Goal: Task Accomplishment & Management: Manage account settings

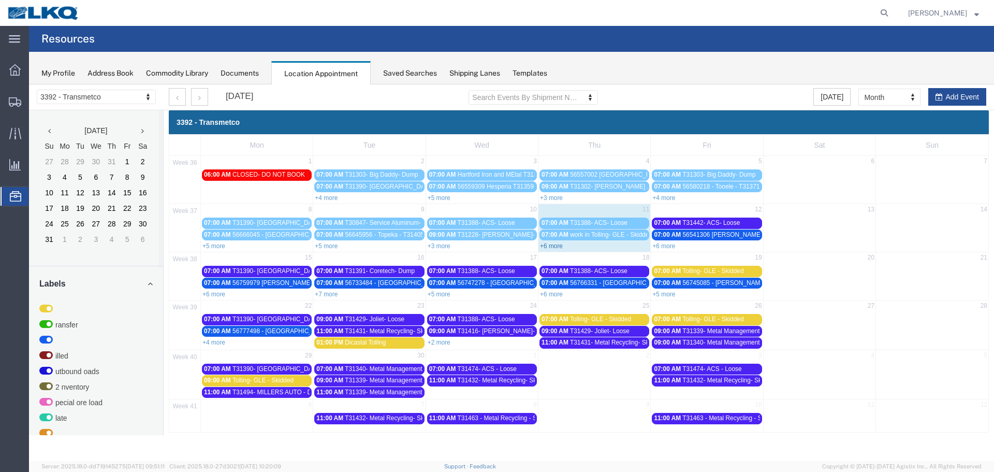
click at [551, 246] on link "+6 more" at bounding box center [551, 245] width 23 height 7
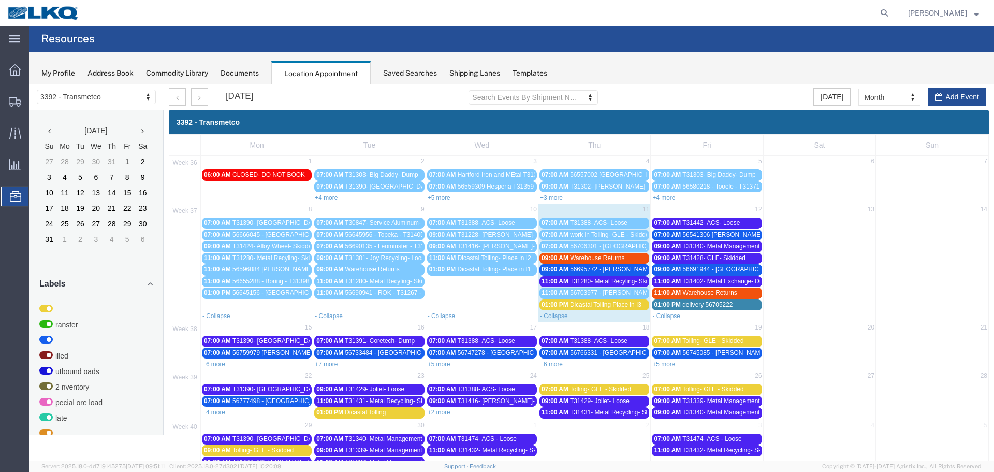
click at [607, 247] on span "56706301 - [GEOGRAPHIC_DATA] - T31412 - Palletized" at bounding box center [647, 245] width 155 height 7
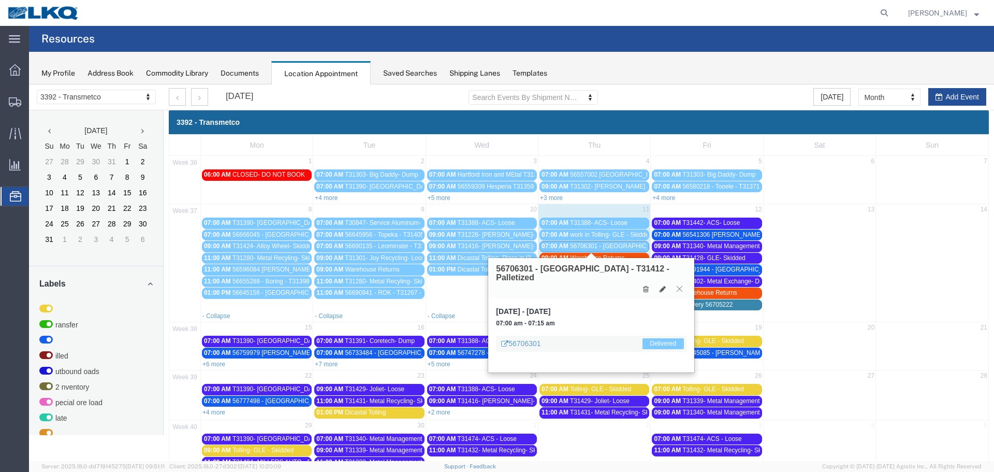
click at [680, 285] on icon at bounding box center [680, 288] width 6 height 6
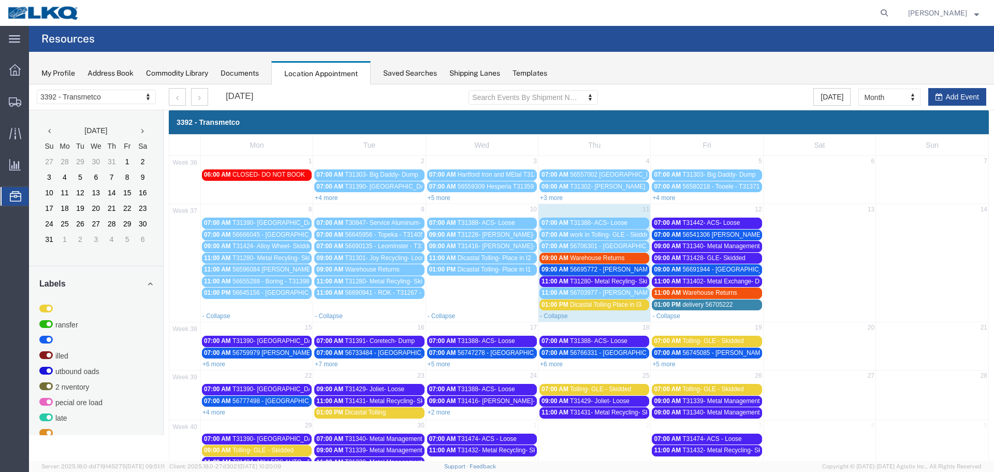
click at [627, 270] on span "56695772 - [PERSON_NAME] - T31436 - Palletized" at bounding box center [641, 269] width 142 height 7
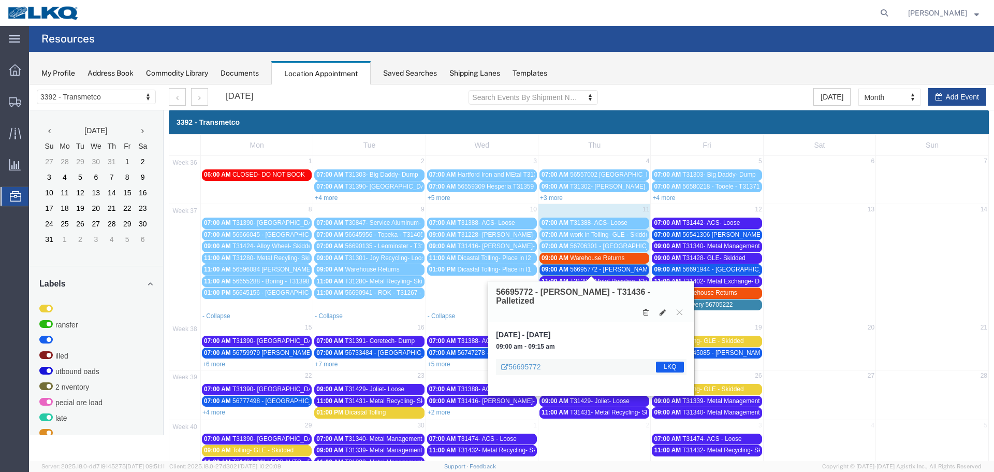
click at [680, 307] on button at bounding box center [679, 312] width 14 height 10
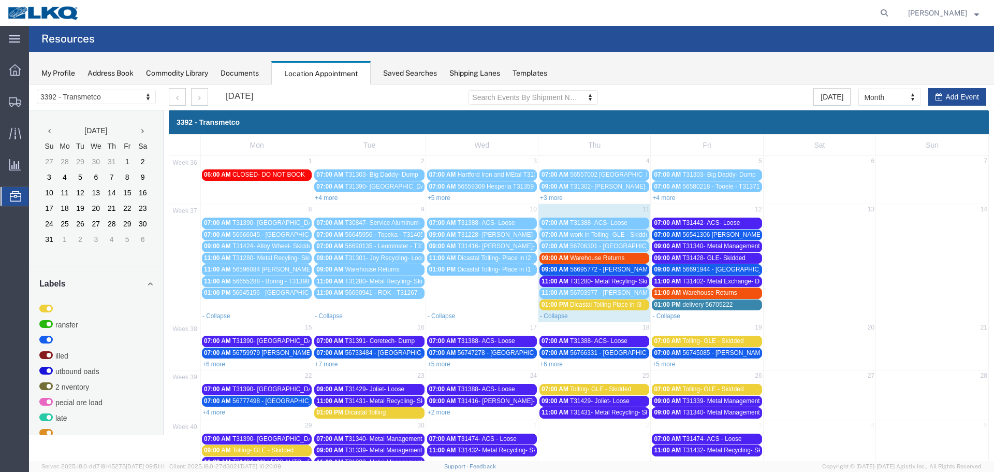
click at [615, 282] on span "T31280- Metal Recyling- Skidded" at bounding box center [615, 280] width 91 height 7
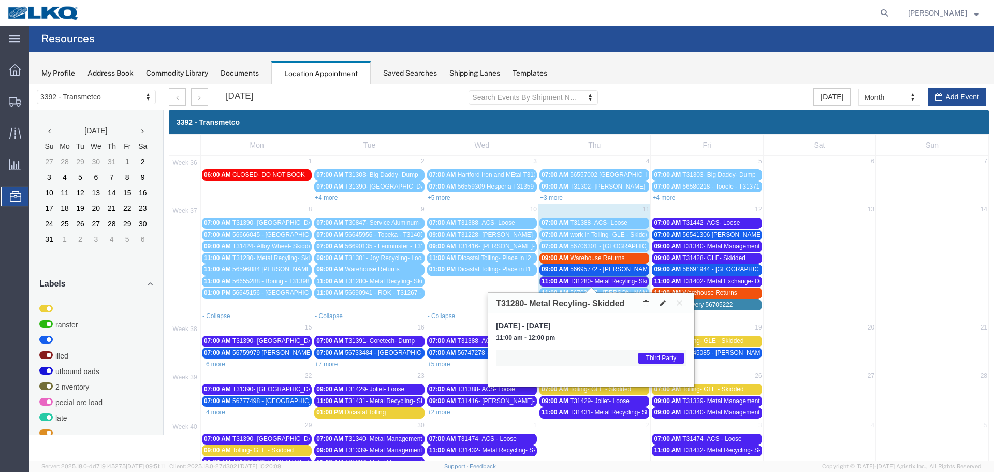
click at [681, 303] on icon at bounding box center [680, 302] width 6 height 6
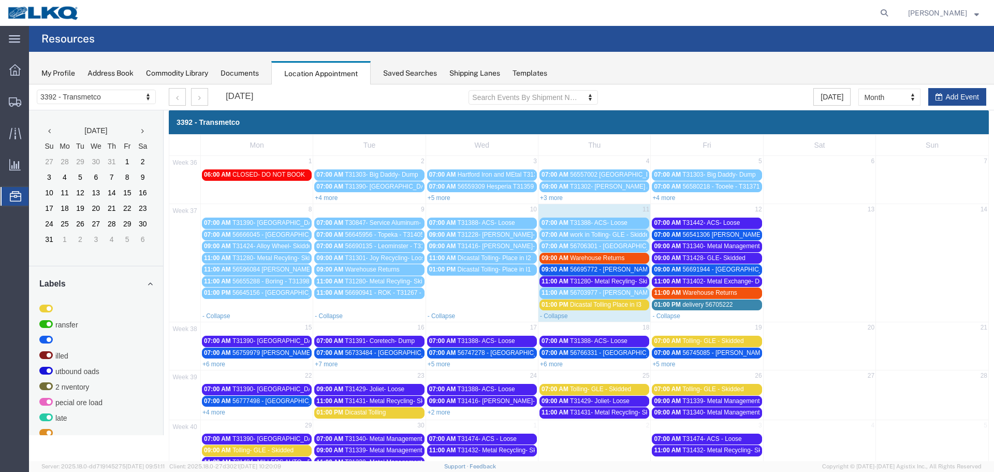
click at [600, 256] on span "Warehouse Returns" at bounding box center [597, 257] width 54 height 7
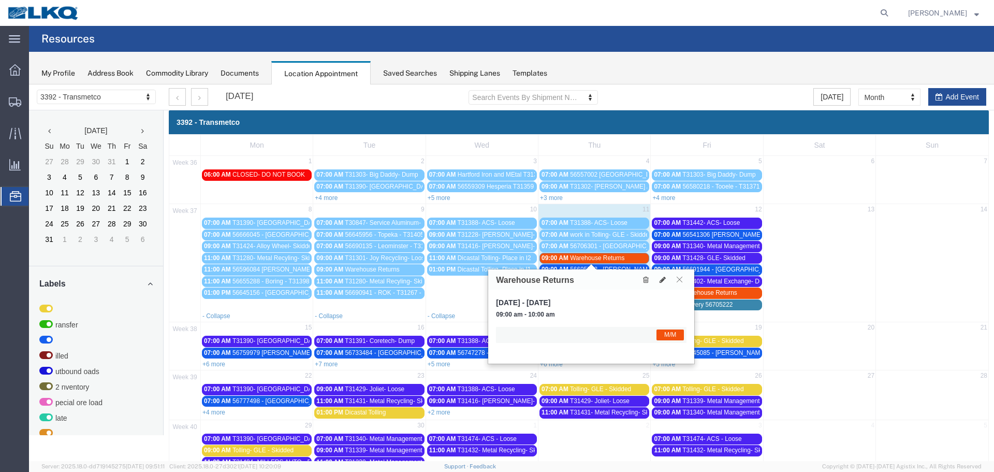
click at [679, 277] on icon at bounding box center [680, 279] width 6 height 6
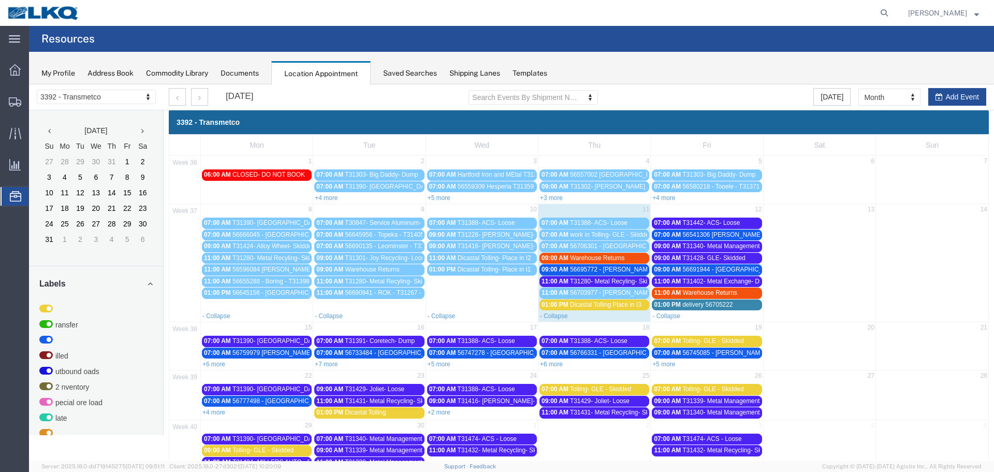
click at [633, 271] on span "56695772 - [PERSON_NAME] - T31436 - Palletized" at bounding box center [641, 269] width 142 height 7
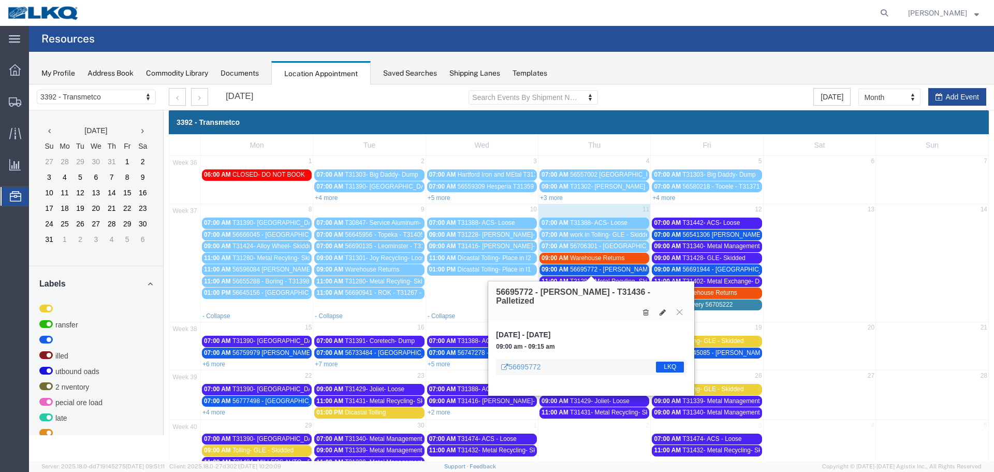
click at [664, 311] on div "56695772 - [PERSON_NAME] - T31436 - Palletized" at bounding box center [591, 301] width 206 height 40
click at [662, 309] on icon at bounding box center [663, 312] width 6 height 7
select select "1"
select select "22"
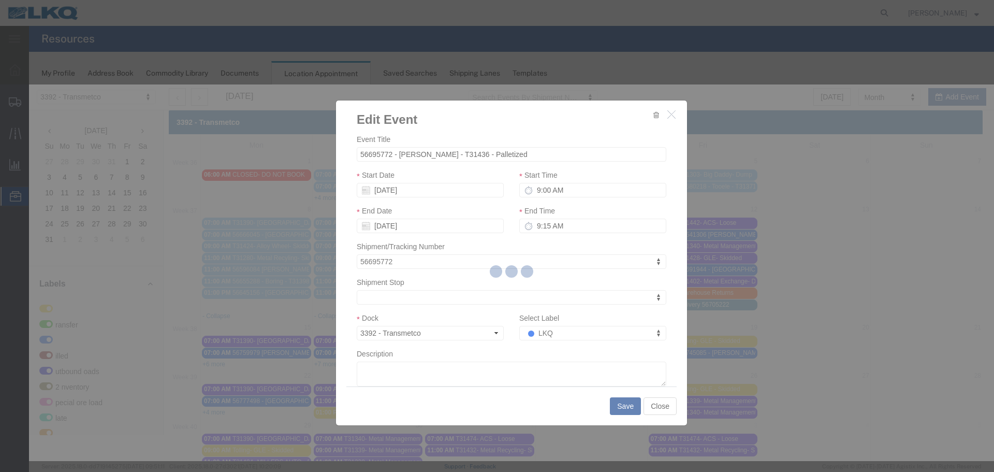
select select
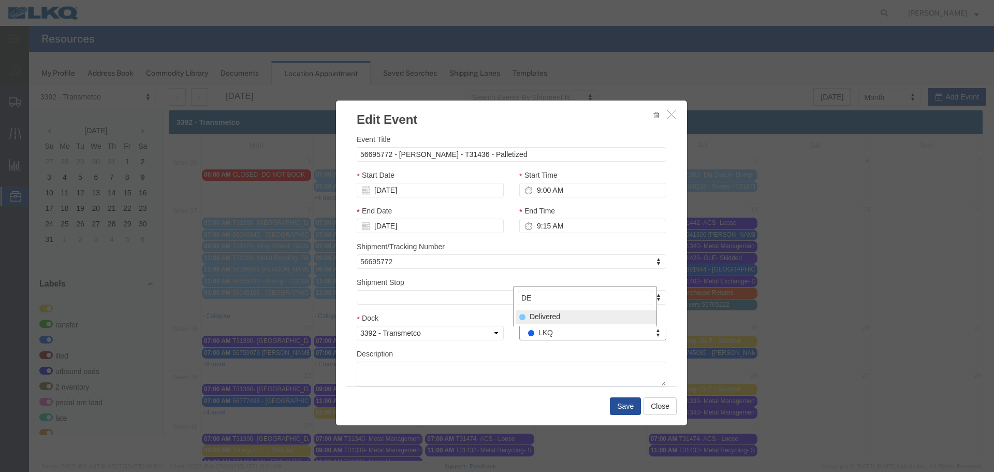
type input "DE"
drag, startPoint x: 562, startPoint y: 319, endPoint x: 601, endPoint y: 376, distance: 68.9
select select "40"
click at [622, 403] on button "Save" at bounding box center [625, 406] width 31 height 18
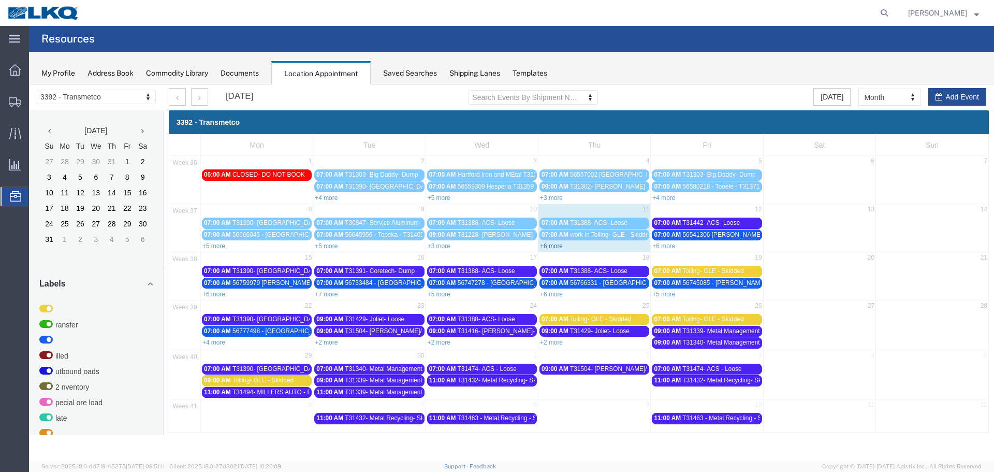
click at [560, 247] on link "+6 more" at bounding box center [551, 245] width 23 height 7
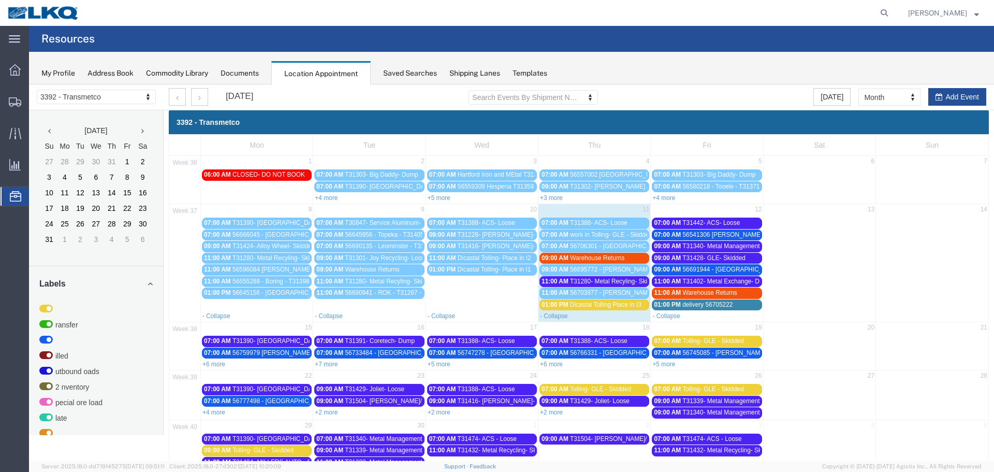
click at [187, 448] on td at bounding box center [185, 449] width 32 height 11
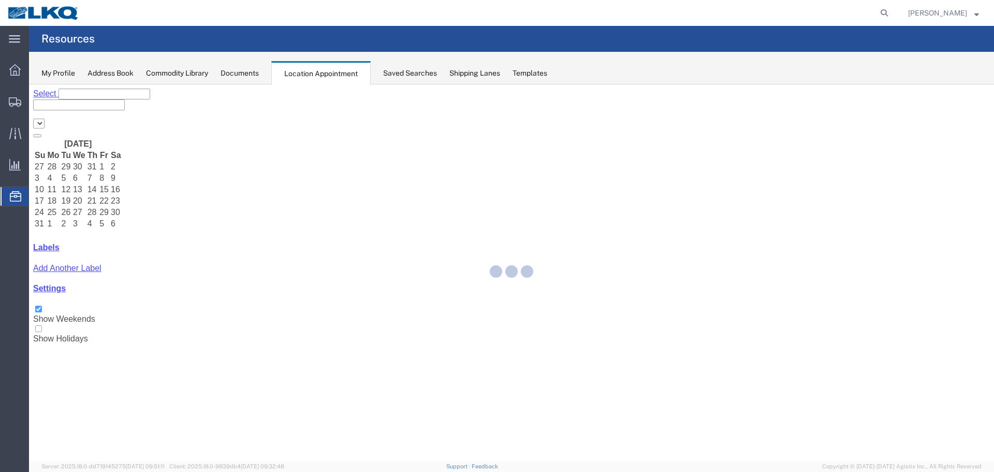
select select "28018"
